Goal: Task Accomplishment & Management: Manage account settings

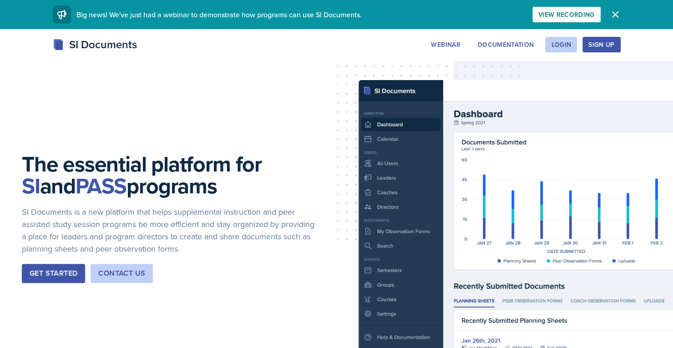
click at [563, 50] on button "Login" at bounding box center [561, 44] width 32 height 15
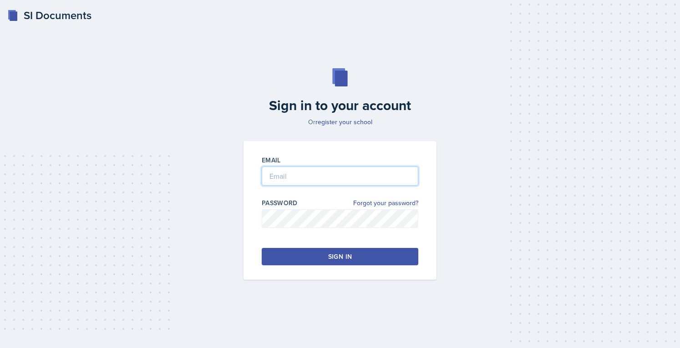
click at [309, 168] on input "email" at bounding box center [340, 176] width 156 height 19
type input "[EMAIL_ADDRESS][DOMAIN_NAME]"
click at [317, 254] on button "Sign in" at bounding box center [340, 256] width 156 height 17
click at [286, 257] on button "Sign in" at bounding box center [340, 256] width 156 height 17
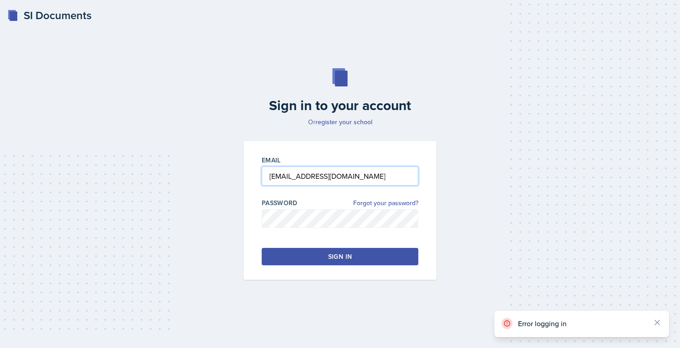
click at [399, 180] on input "[EMAIL_ADDRESS][DOMAIN_NAME]" at bounding box center [340, 176] width 156 height 19
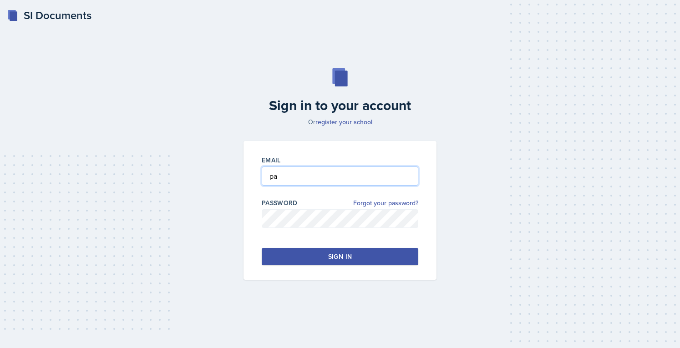
type input "p"
type input "[EMAIL_ADDRESS][DOMAIN_NAME]"
click at [344, 263] on button "Sign in" at bounding box center [340, 256] width 156 height 17
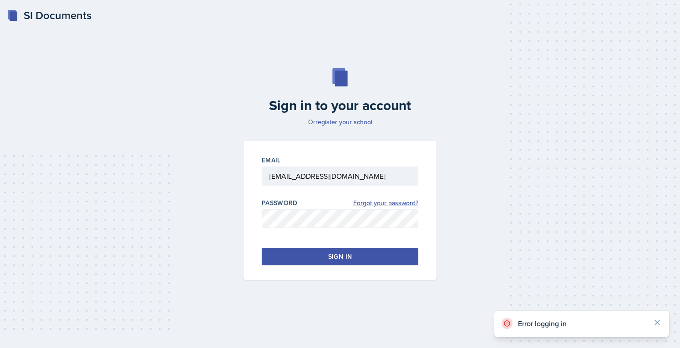
click at [393, 200] on link "Forgot your password?" at bounding box center [385, 203] width 65 height 10
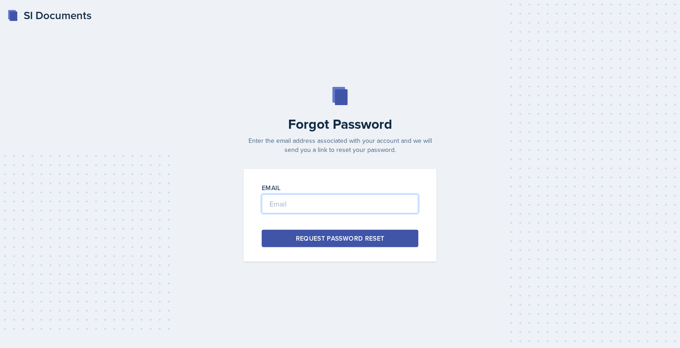
click at [350, 202] on input "email" at bounding box center [340, 203] width 156 height 19
paste input "[EMAIL_ADDRESS][DOMAIN_NAME]"
click at [322, 232] on button "Request Password Reset" at bounding box center [340, 238] width 156 height 17
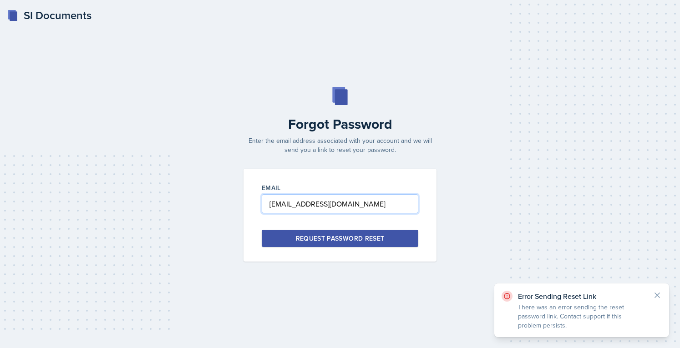
drag, startPoint x: 347, startPoint y: 209, endPoint x: 348, endPoint y: 197, distance: 11.8
click at [348, 197] on input "[EMAIL_ADDRESS][DOMAIN_NAME]" at bounding box center [340, 203] width 156 height 19
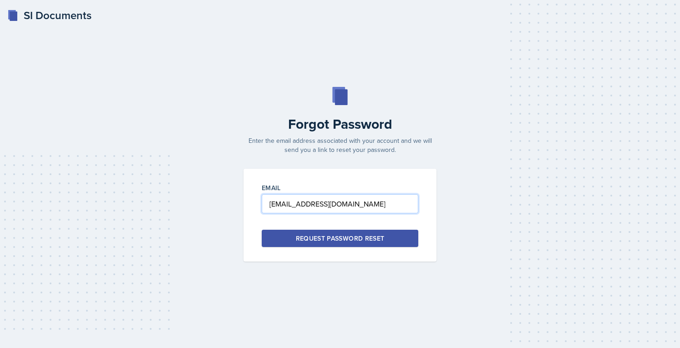
type input "[EMAIL_ADDRESS][DOMAIN_NAME]"
click at [372, 236] on div "Request Password Reset" at bounding box center [340, 238] width 89 height 9
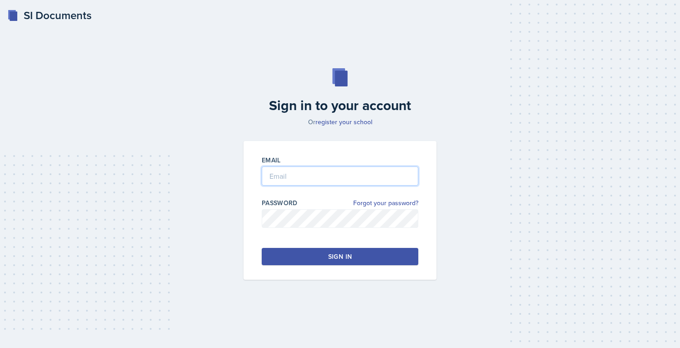
click at [291, 170] on input "email" at bounding box center [340, 176] width 156 height 19
paste input "[EMAIL_ADDRESS][DOMAIN_NAME]"
type input "[EMAIL_ADDRESS][DOMAIN_NAME]"
